Goal: Transaction & Acquisition: Purchase product/service

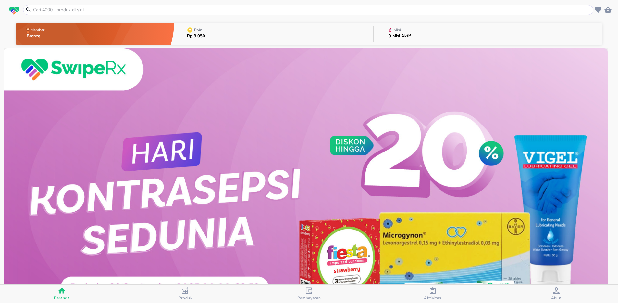
click at [437, 294] on div "Aktivitas" at bounding box center [432, 293] width 17 height 13
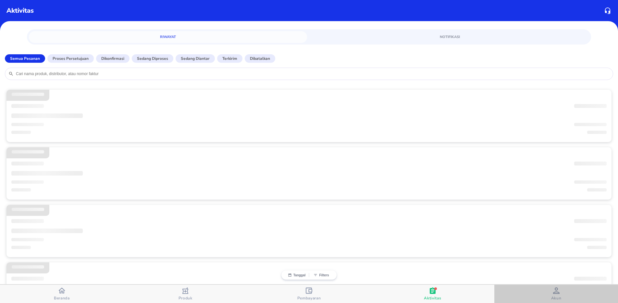
click at [559, 298] on span "Akun" at bounding box center [557, 297] width 10 height 5
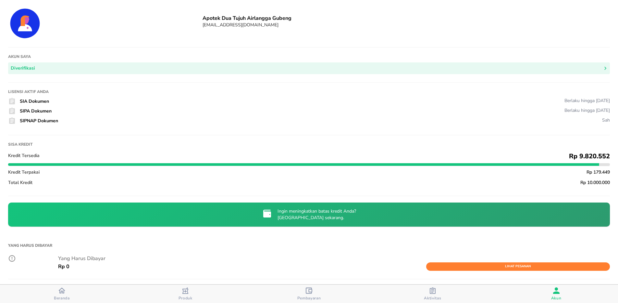
click at [234, 18] on h6 "Apotek Dua Tujuh Airlangga Gubeng" at bounding box center [407, 18] width 408 height 7
copy h6 "Apotek Dua Tujuh Airlangga Gubeng"
click at [227, 18] on h6 "Apotek Dua Tujuh Airlangga Gubeng" at bounding box center [407, 18] width 408 height 7
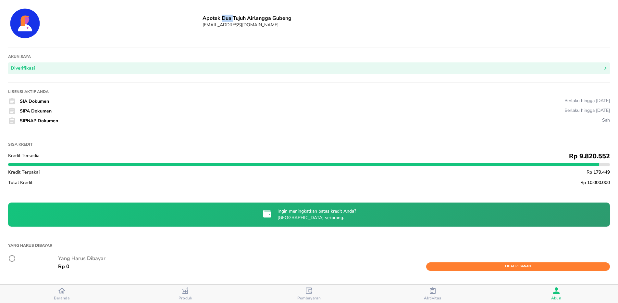
click at [227, 18] on h6 "Apotek Dua Tujuh Airlangga Gubeng" at bounding box center [407, 18] width 408 height 7
copy h6 "Apotek Dua Tujuh Airlangga Gubeng"
click at [65, 293] on icon "button" at bounding box center [61, 290] width 7 height 7
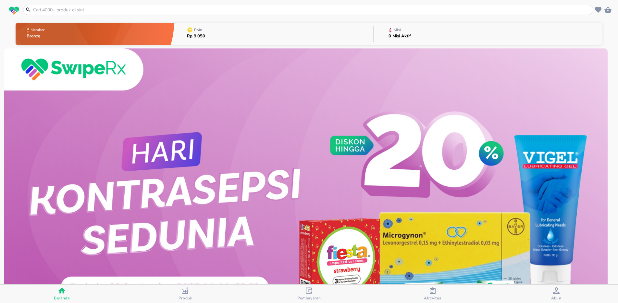
click at [66, 7] on input "text" at bounding box center [312, 9] width 560 height 7
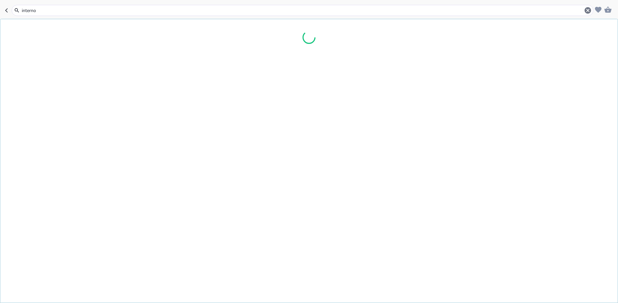
type input "intern"
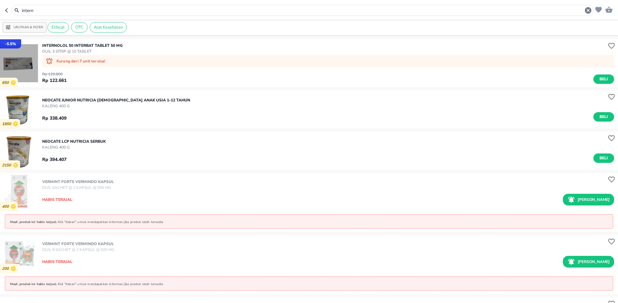
click at [21, 60] on img "button" at bounding box center [19, 63] width 38 height 38
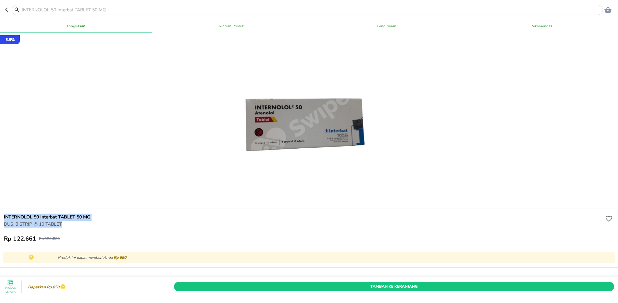
drag, startPoint x: 2, startPoint y: 216, endPoint x: 68, endPoint y: 223, distance: 66.7
click at [68, 223] on div "INTERNOLOL 50 Interbat TABLET 50 MG DUS, 3 STRIP @ 10 TABLET Rp 122.661 Rp 129.…" at bounding box center [309, 227] width 621 height 39
copy div "INTERNOLOL 50 Interbat TABLET 50 MG DUS, 3 STRIP @ 10 TABLET"
